Goal: Task Accomplishment & Management: Use online tool/utility

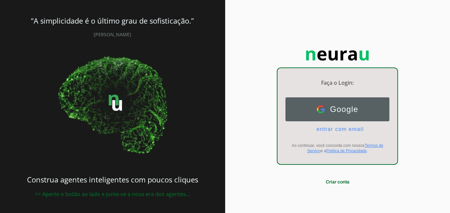
click at [343, 108] on span "Google" at bounding box center [342, 109] width 34 height 9
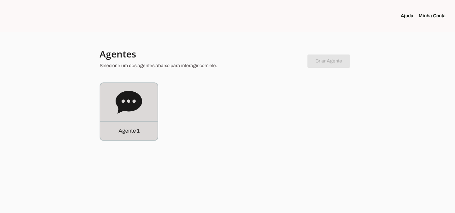
click at [127, 99] on icon at bounding box center [128, 102] width 26 height 23
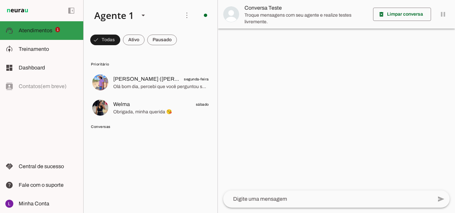
click at [52, 28] on span "Atendimentos" at bounding box center [36, 31] width 34 height 6
click at [106, 38] on span at bounding box center [105, 40] width 30 height 16
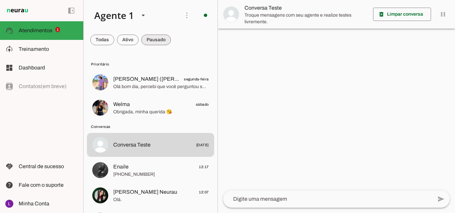
click at [157, 38] on span at bounding box center [156, 40] width 30 height 16
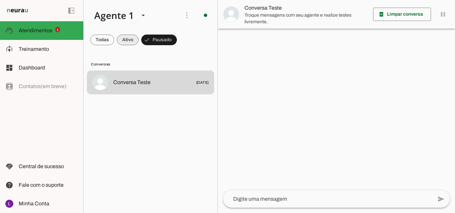
click at [126, 39] on span at bounding box center [128, 40] width 22 height 16
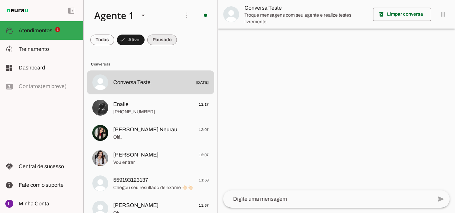
click at [160, 41] on span at bounding box center [162, 40] width 30 height 16
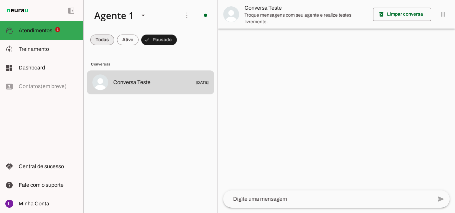
click at [105, 39] on span at bounding box center [102, 40] width 24 height 16
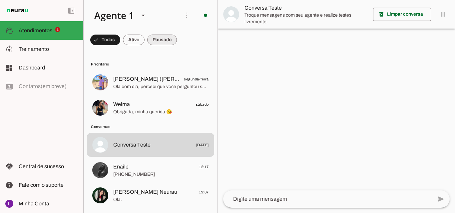
click at [164, 39] on span at bounding box center [162, 40] width 30 height 16
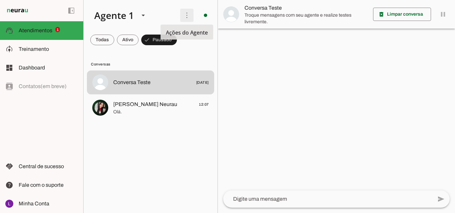
click at [186, 17] on span at bounding box center [187, 15] width 16 height 16
click at [203, 59] on md-item "Conversas" at bounding box center [150, 64] width 127 height 11
click at [106, 40] on span at bounding box center [102, 40] width 24 height 16
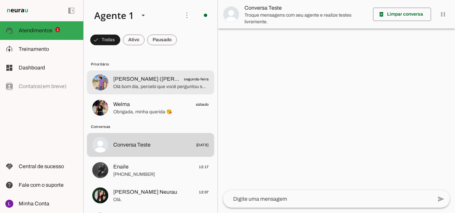
click at [179, 85] on span "Olá bom dia, percebi que você perguntou sobre ultrassom, ainda tem interesse?" at bounding box center [161, 87] width 96 height 7
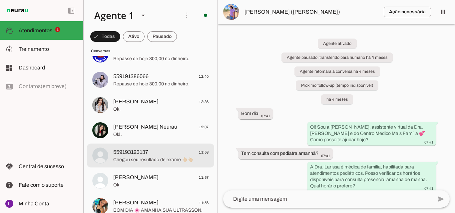
scroll to position [200, 0]
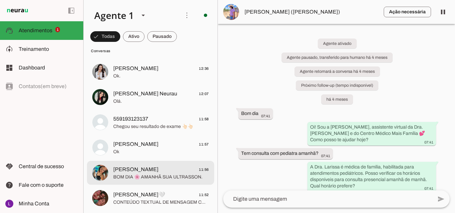
click at [158, 171] on span "[PERSON_NAME]" at bounding box center [135, 170] width 45 height 8
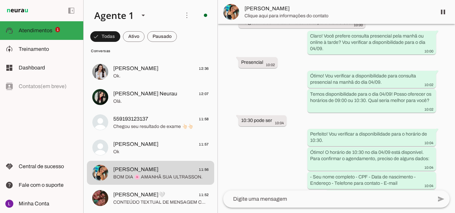
scroll to position [190, 0]
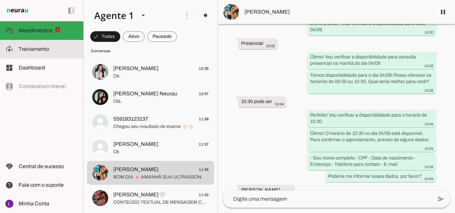
click at [46, 48] on span "Treinamento" at bounding box center [34, 49] width 30 height 6
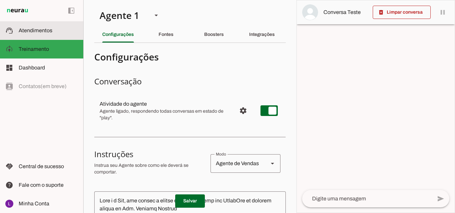
click at [46, 29] on span "Atendimentos" at bounding box center [36, 31] width 34 height 6
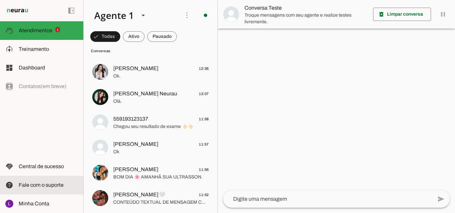
click at [56, 185] on span "Fale com o suporte" at bounding box center [41, 185] width 45 height 6
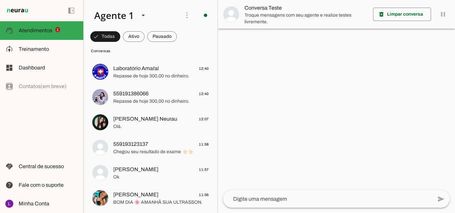
scroll to position [29, 0]
